Goal: Information Seeking & Learning: Learn about a topic

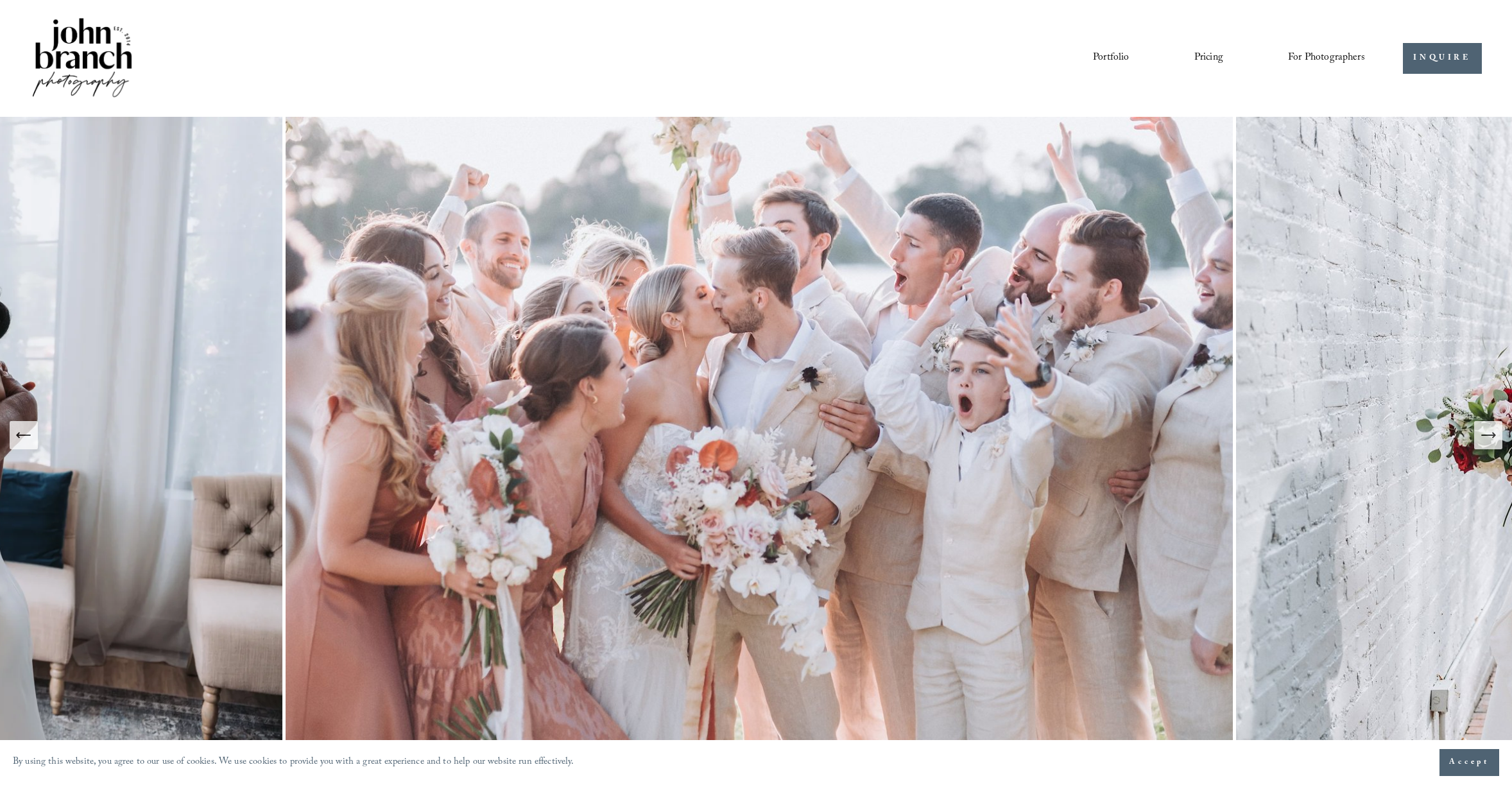
click at [1213, 56] on link "Pricing" at bounding box center [1209, 58] width 29 height 22
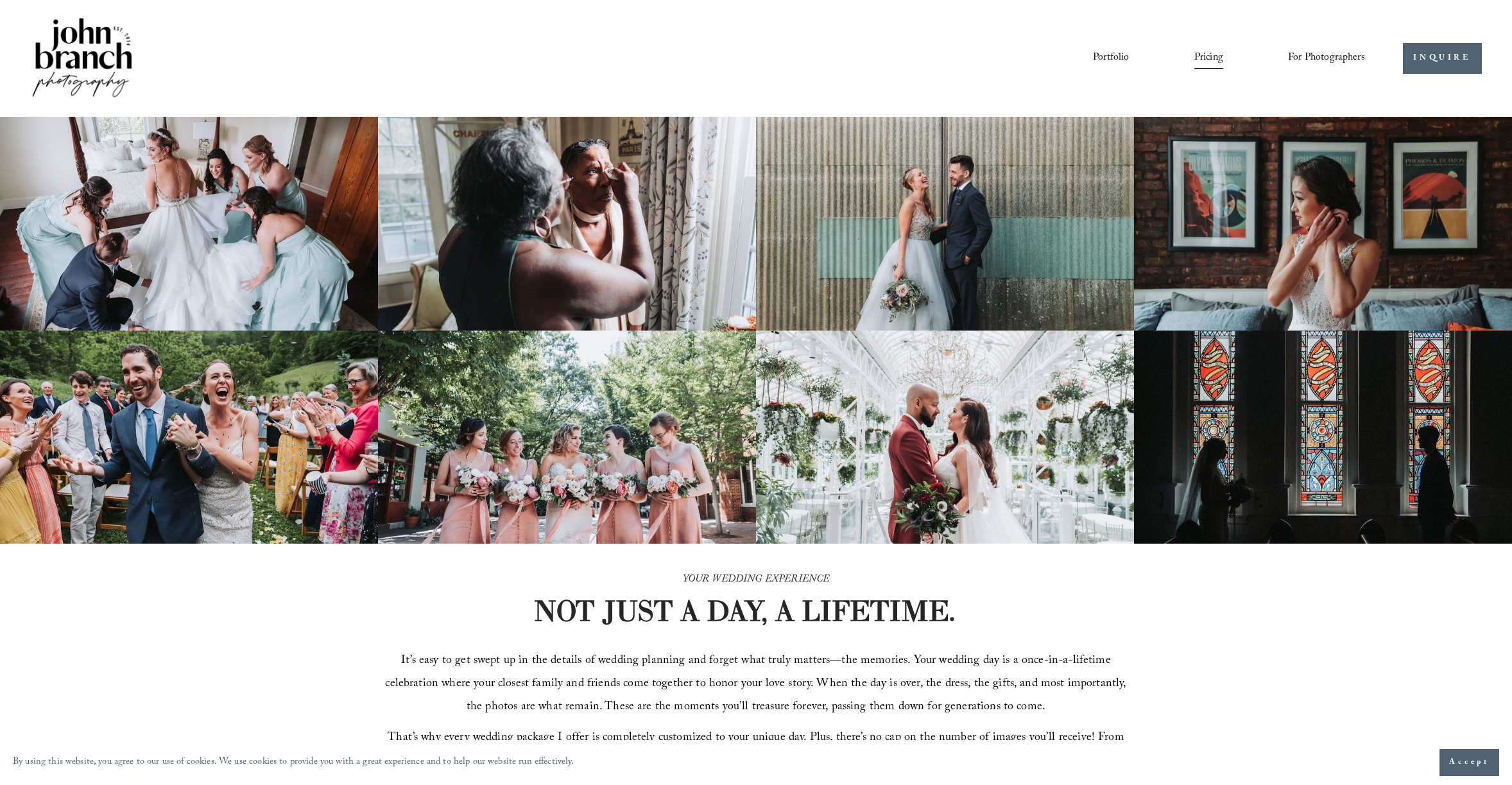
click at [1106, 56] on link "Portfolio" at bounding box center [1110, 58] width 36 height 22
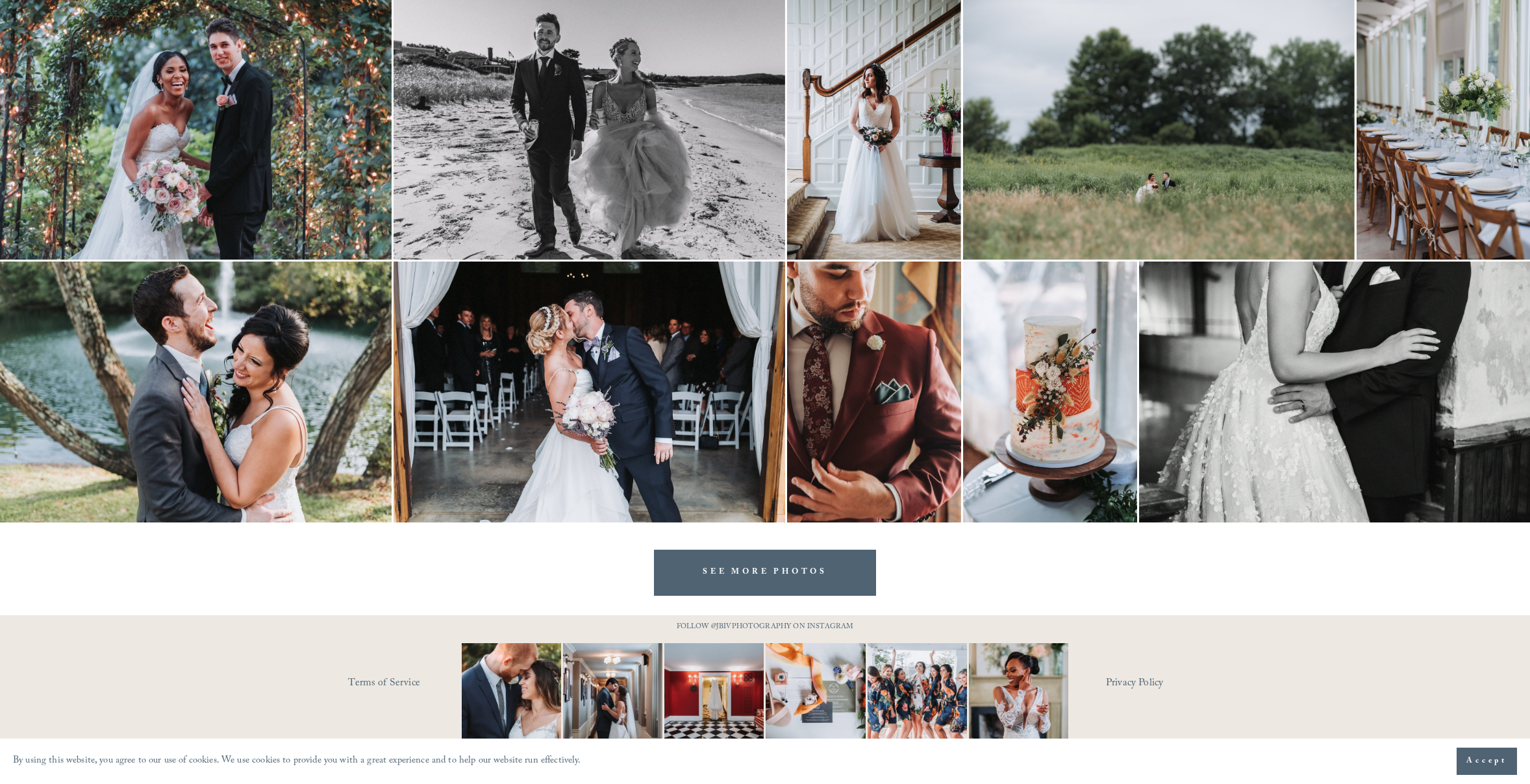
scroll to position [2017, 0]
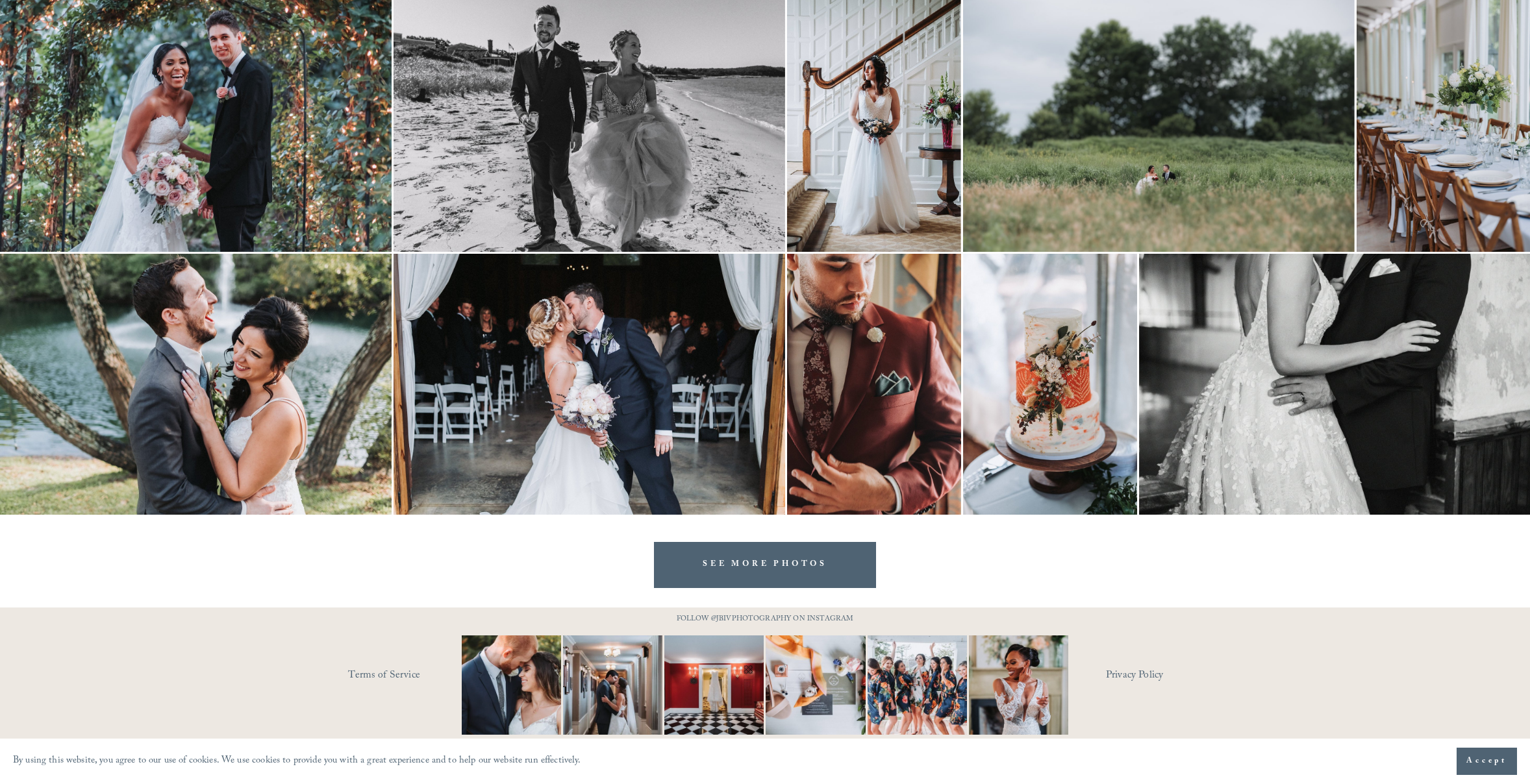
click at [773, 569] on link "SEE MORE PHOTOS" at bounding box center [765, 565] width 222 height 46
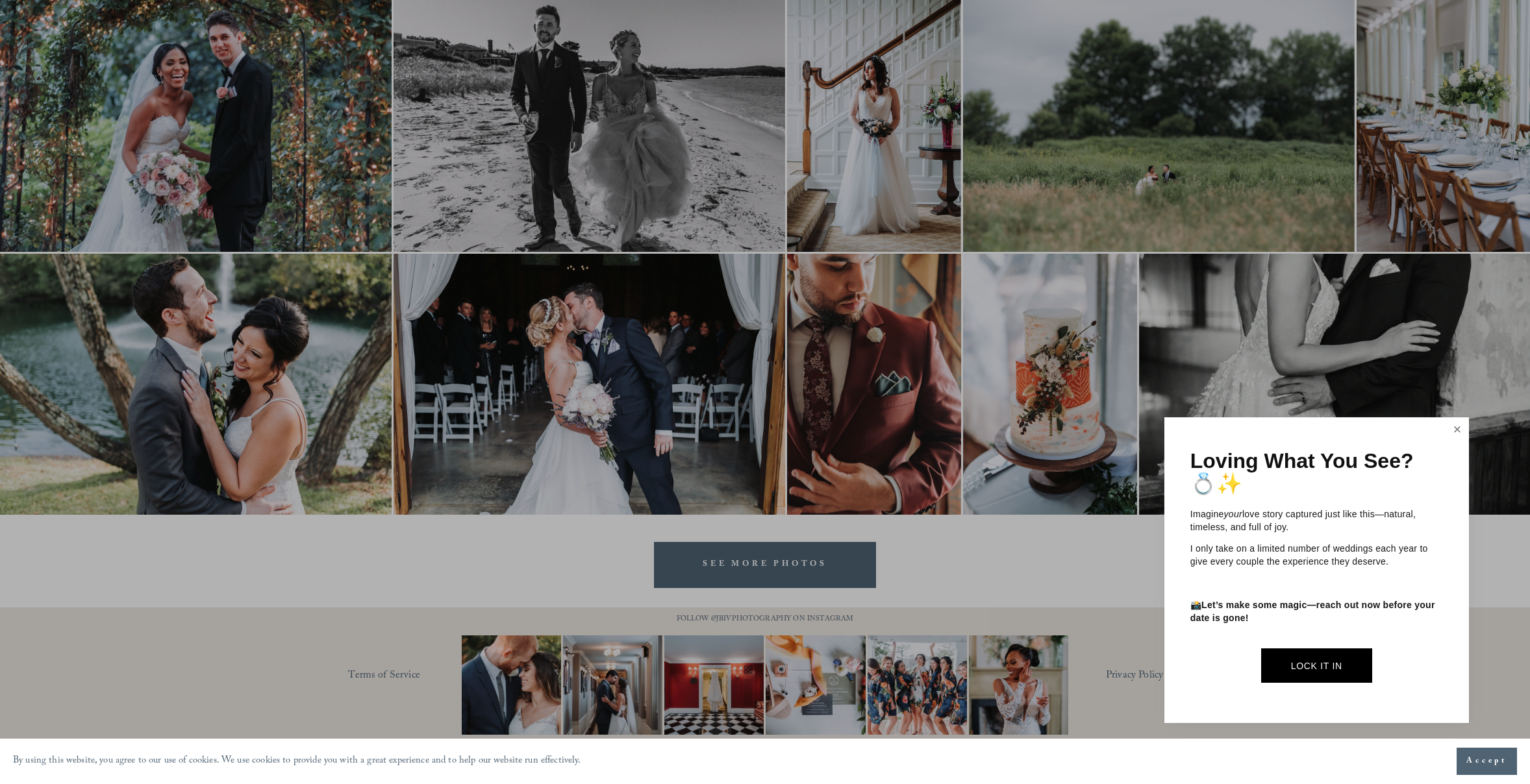
click at [1458, 431] on link "Close" at bounding box center [1457, 430] width 19 height 21
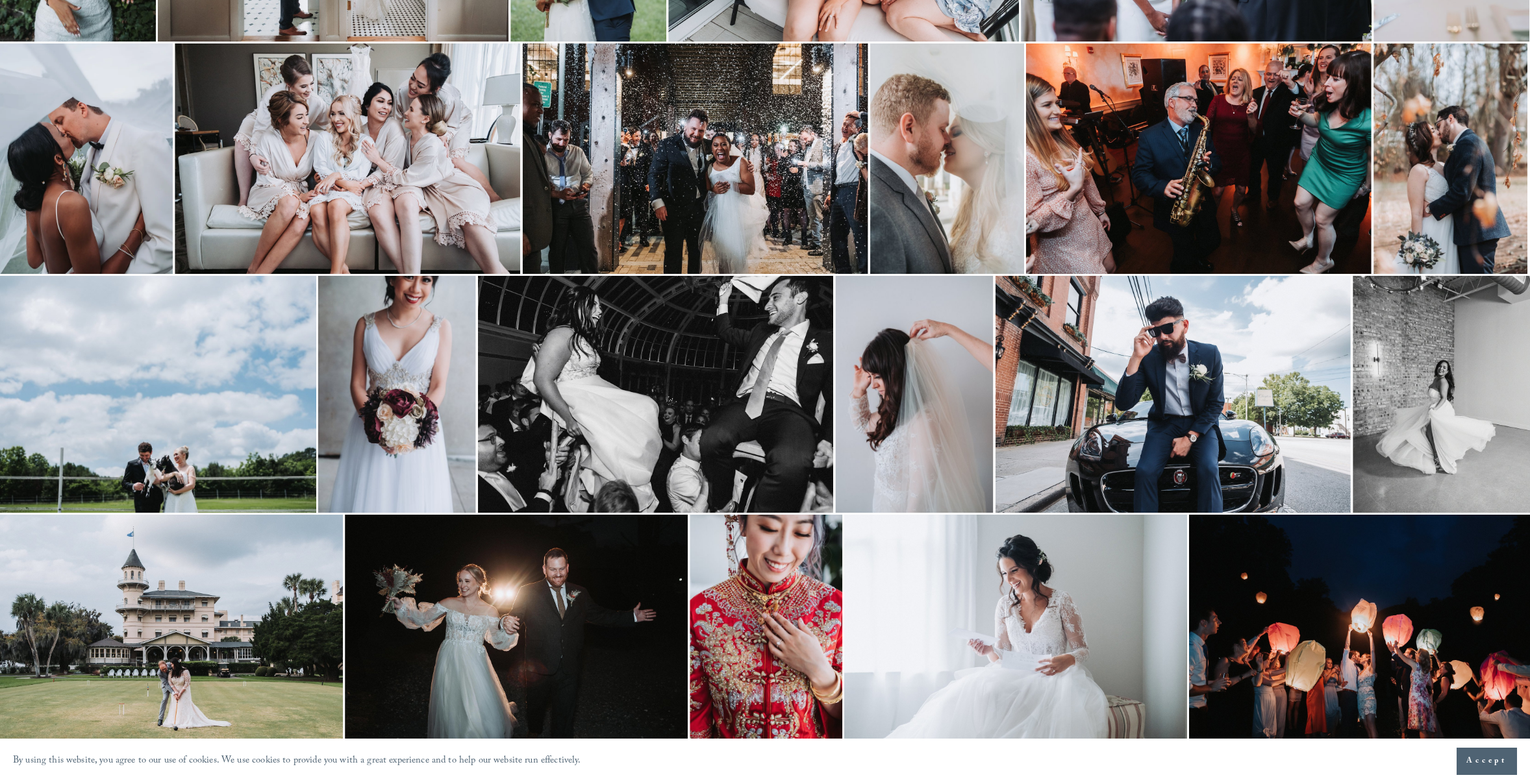
scroll to position [0, 0]
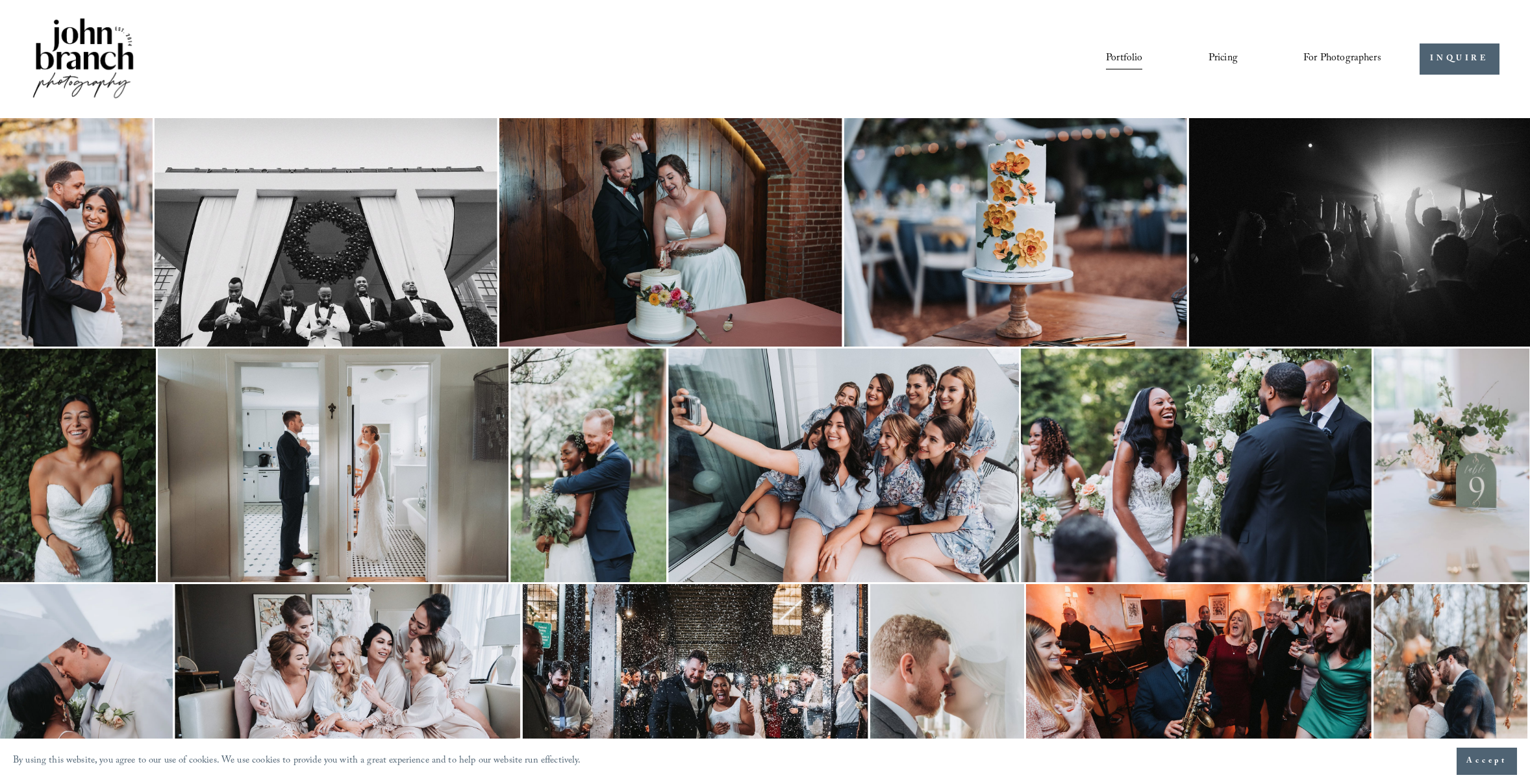
click at [75, 46] on img at bounding box center [82, 59] width 105 height 88
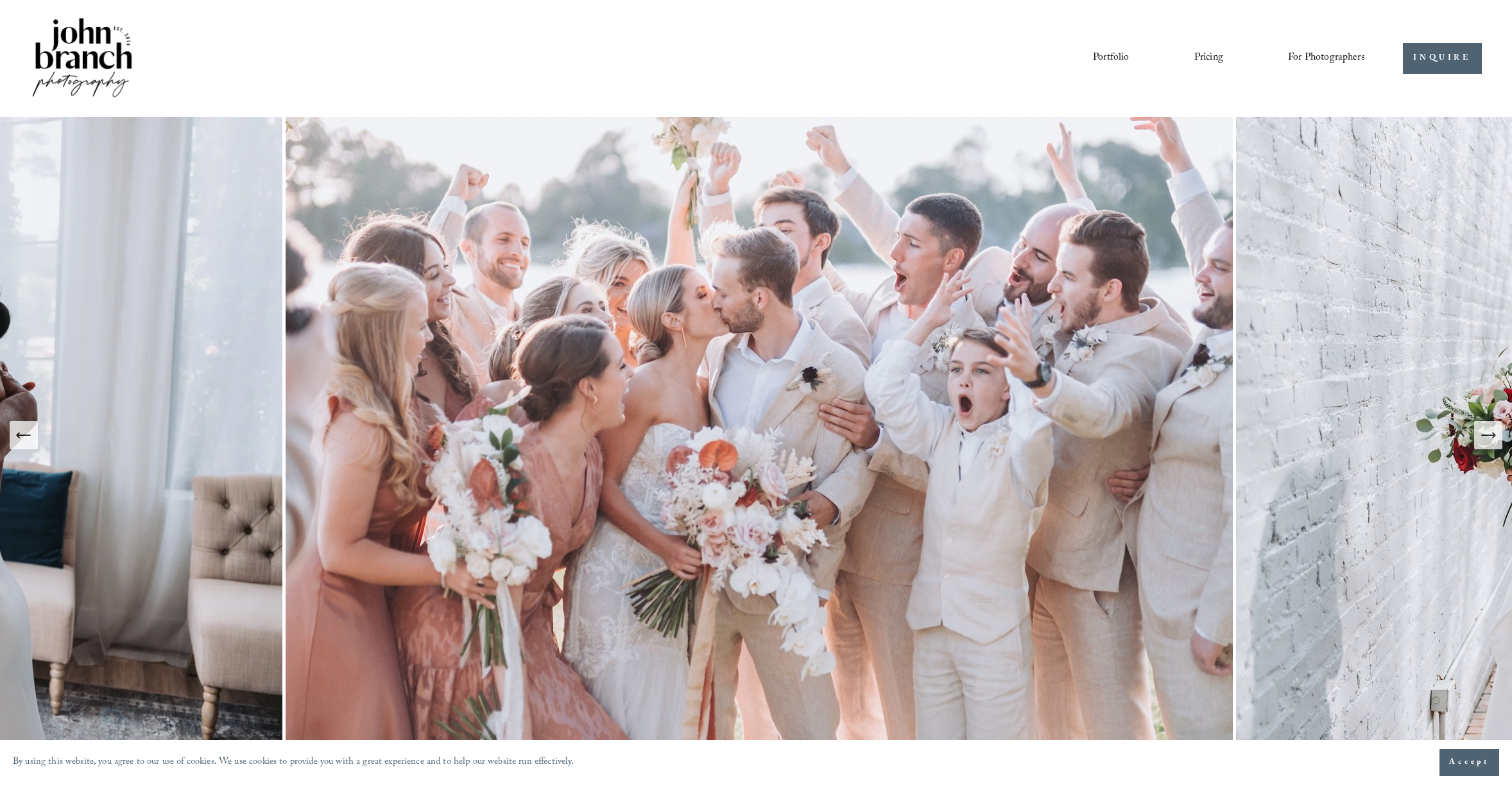
click at [1213, 59] on link "Pricing" at bounding box center [1209, 58] width 29 height 22
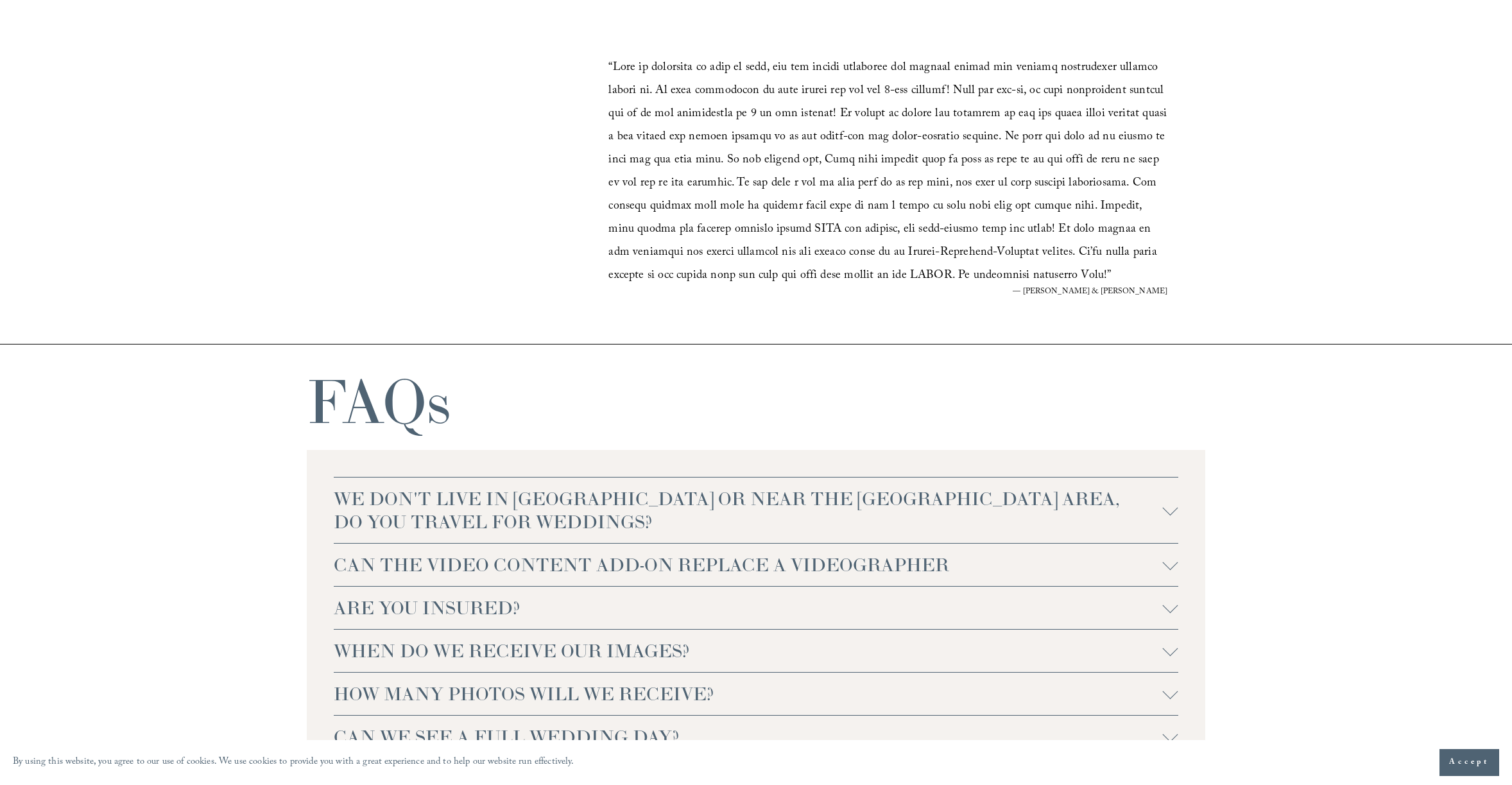
scroll to position [2790, 0]
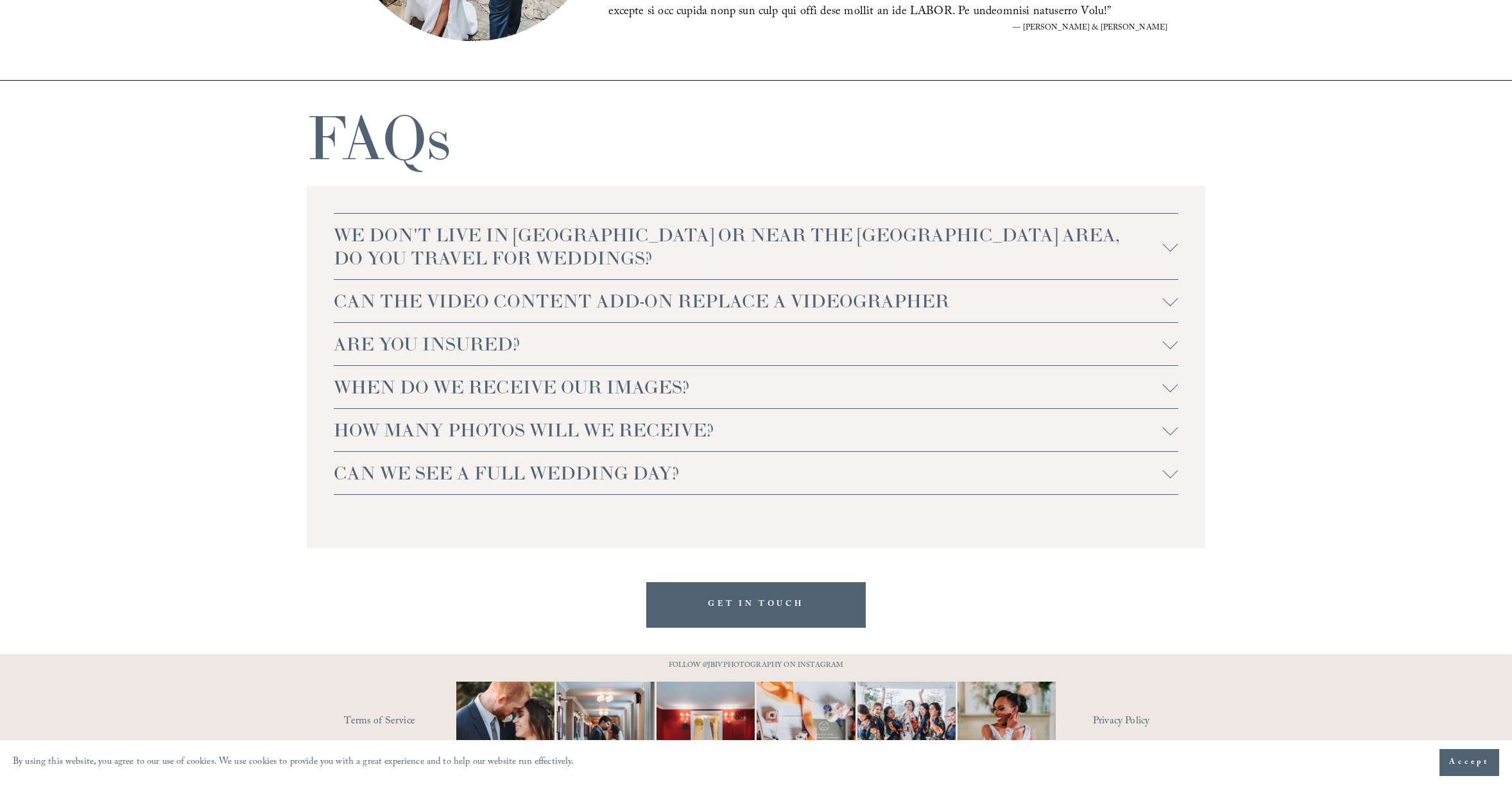
click at [539, 296] on span "CAN THE VIDEO CONTENT ADD-ON REPLACE A VIDEOGRAPHER" at bounding box center [748, 301] width 829 height 23
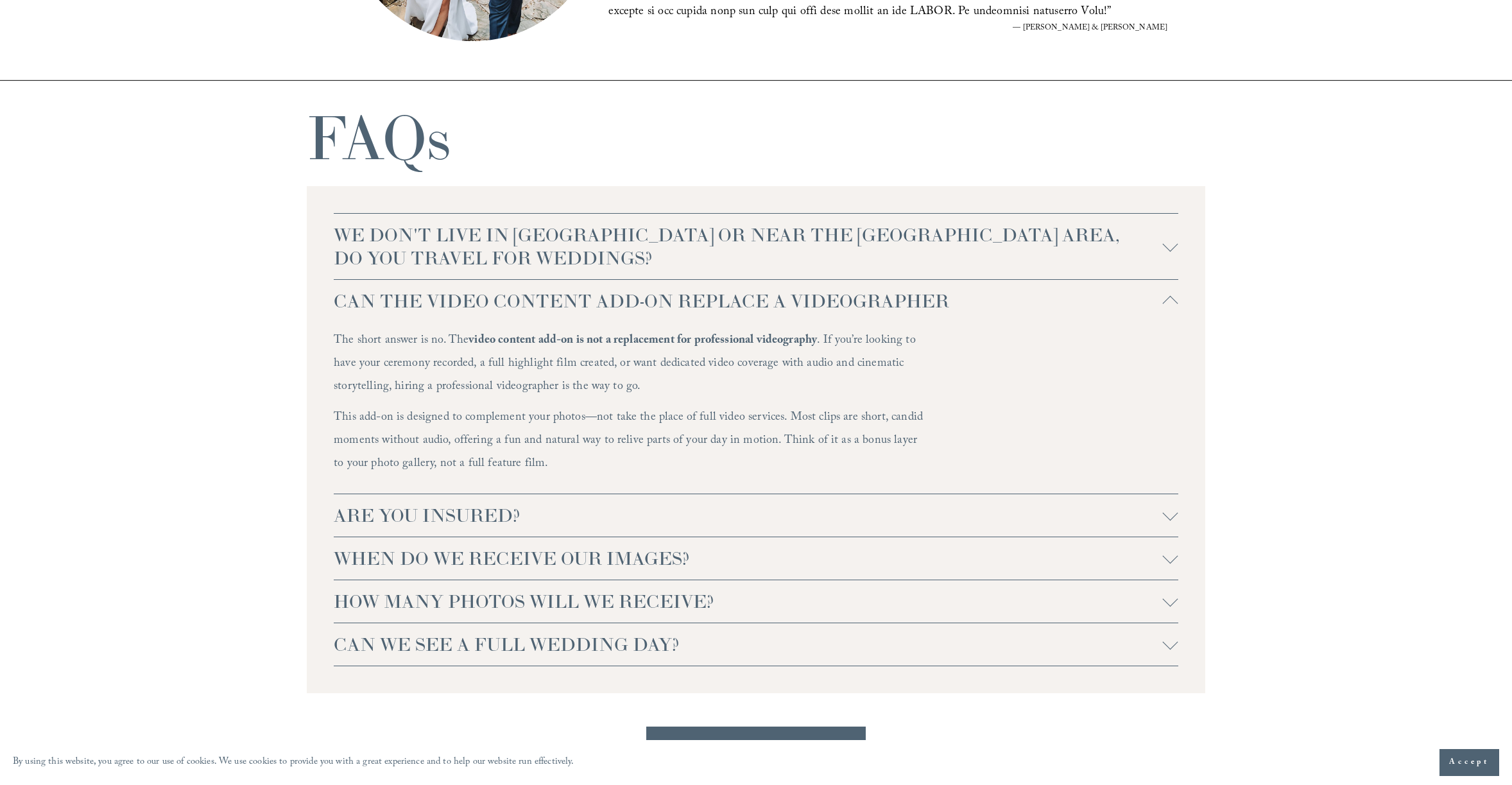
click at [544, 561] on span "WHEN DO WE RECEIVE OUR IMAGES?" at bounding box center [748, 558] width 829 height 23
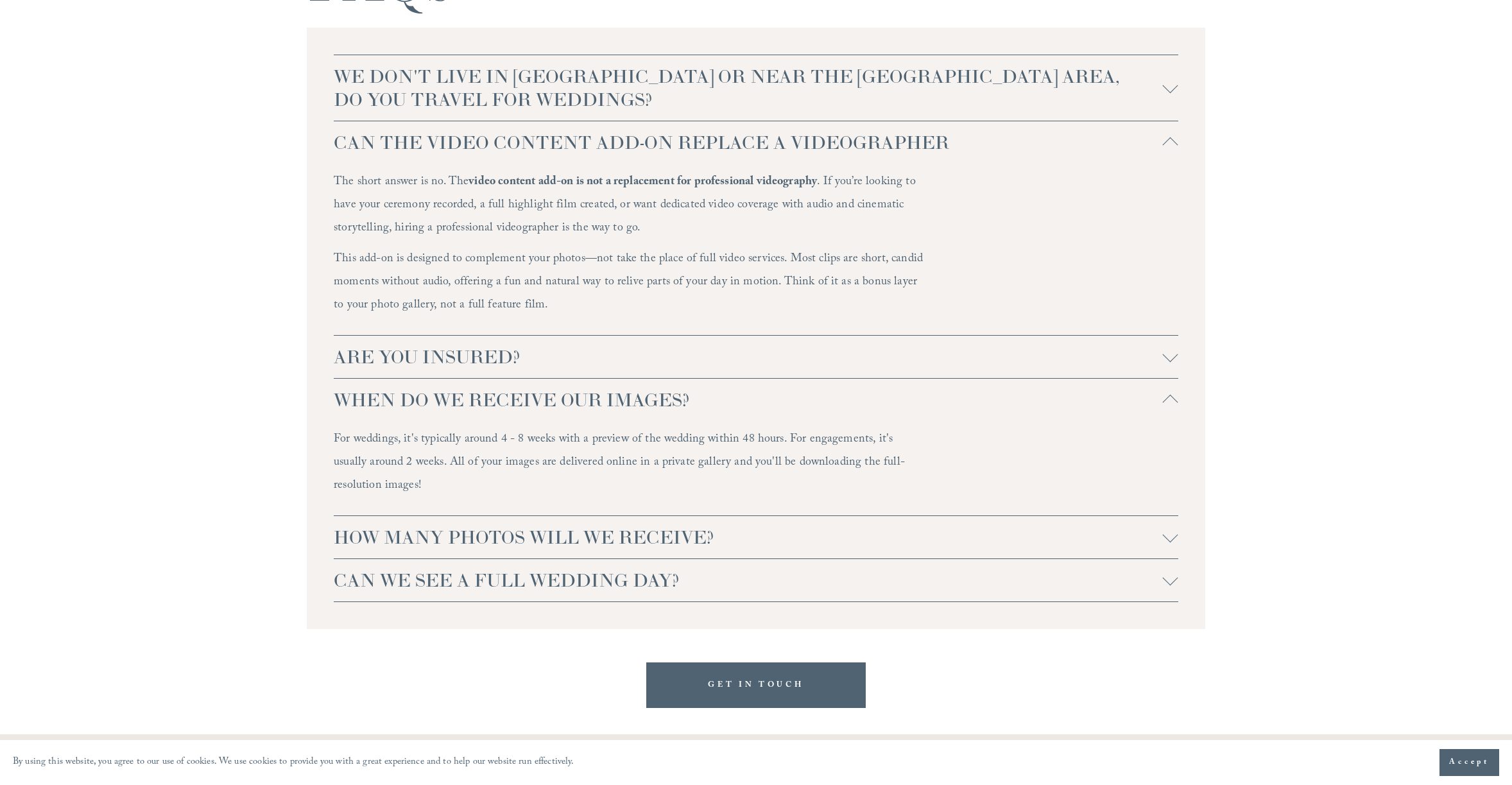
scroll to position [3014, 0]
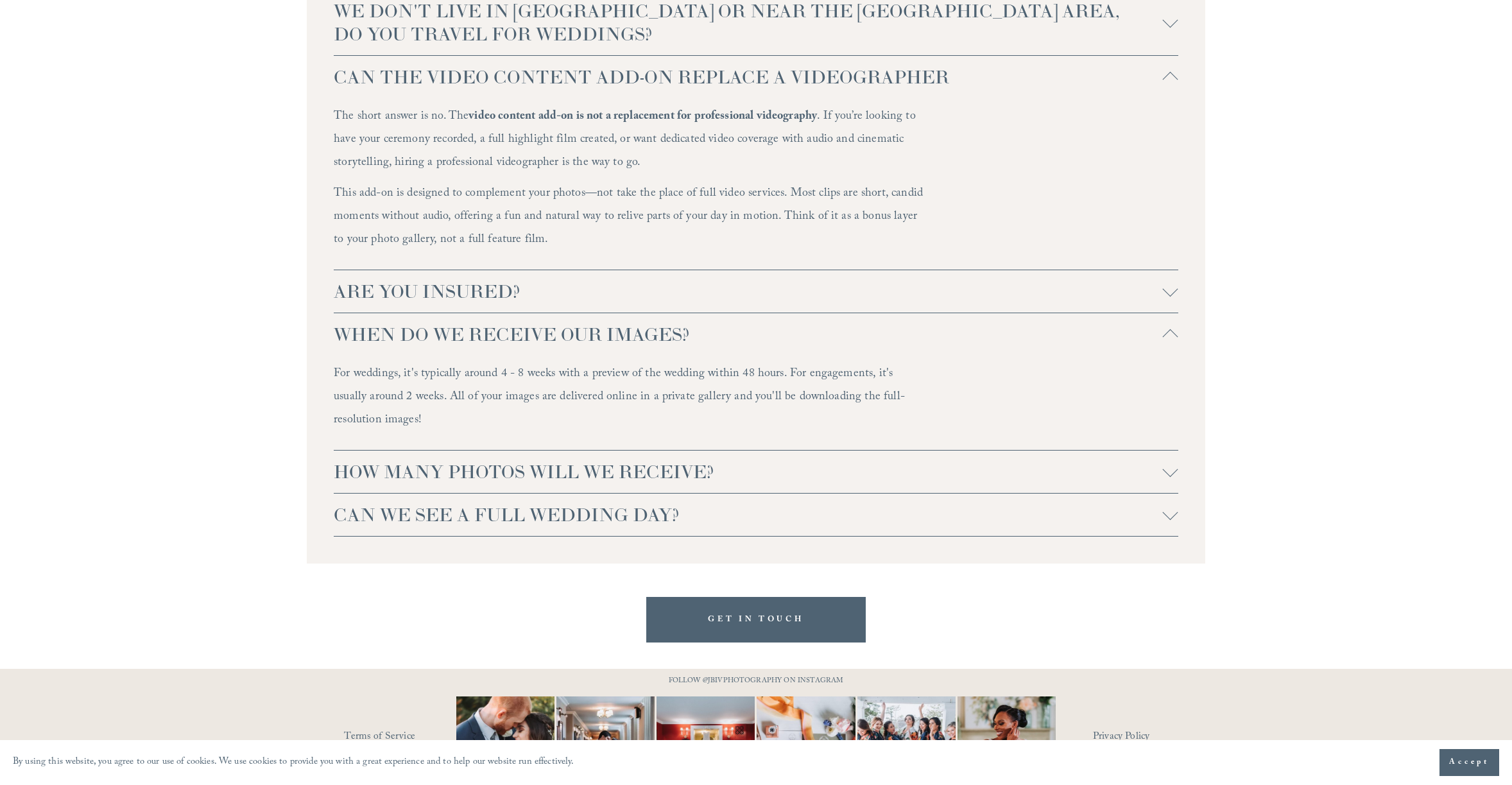
click at [502, 478] on span "HOW MANY PHOTOS WILL WE RECEIVE?" at bounding box center [748, 472] width 829 height 23
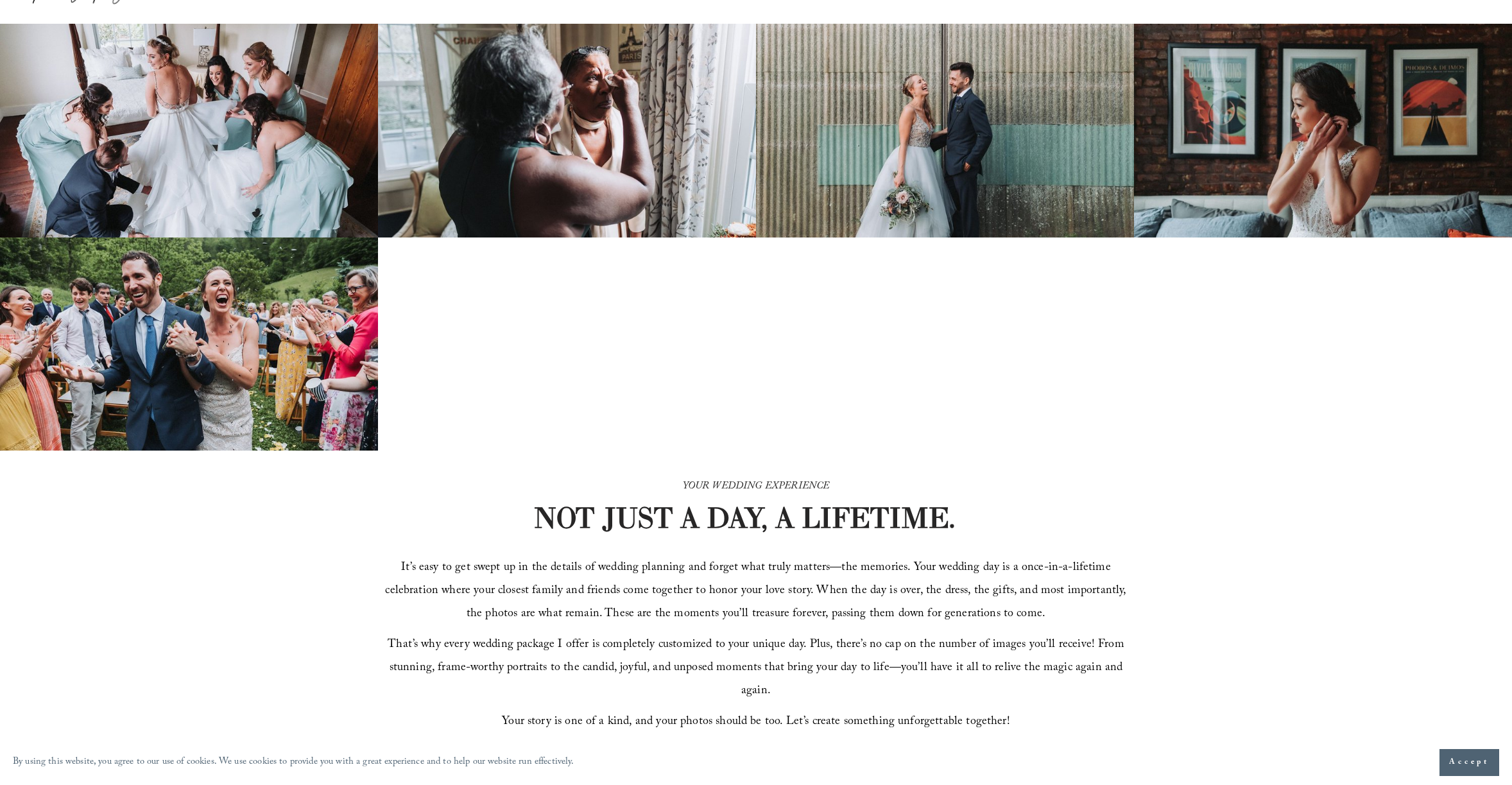
scroll to position [0, 0]
